Goal: Connect with others: Connect with others

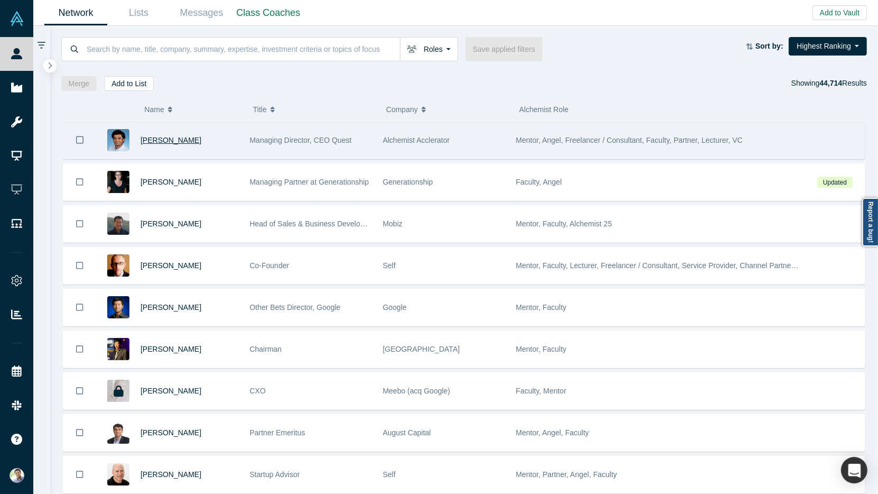
click at [173, 136] on span "[PERSON_NAME]" at bounding box center [171, 140] width 61 height 8
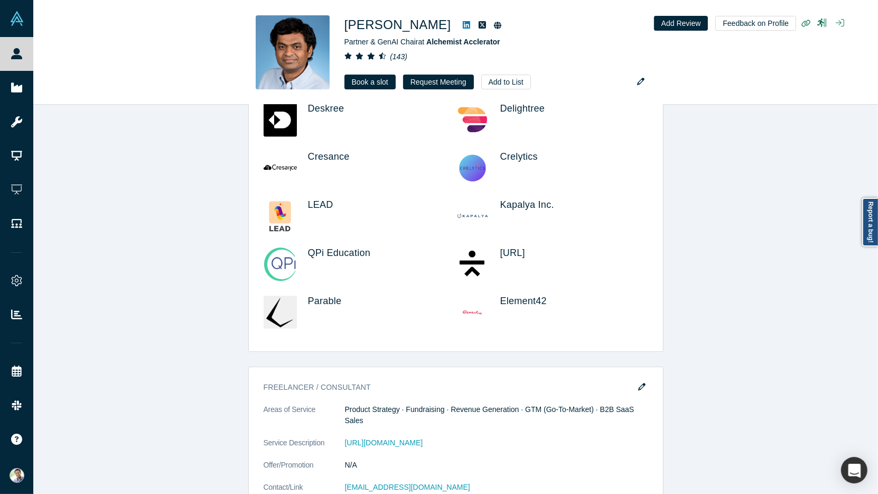
scroll to position [3406, 0]
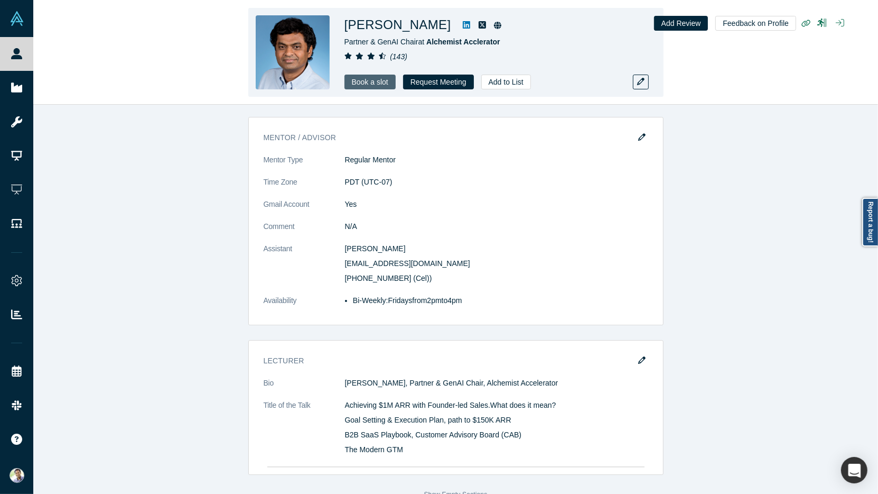
click at [364, 80] on link "Book a slot" at bounding box center [370, 82] width 51 height 15
